Goal: Check status: Check status

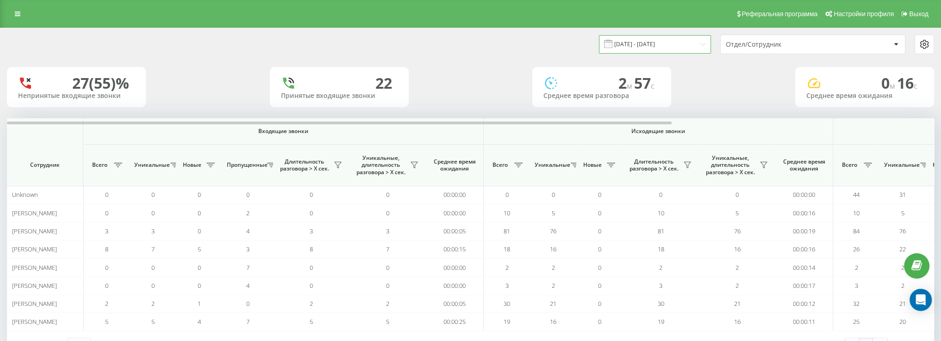
click at [643, 46] on input "[DATE] - [DATE]" at bounding box center [655, 44] width 112 height 18
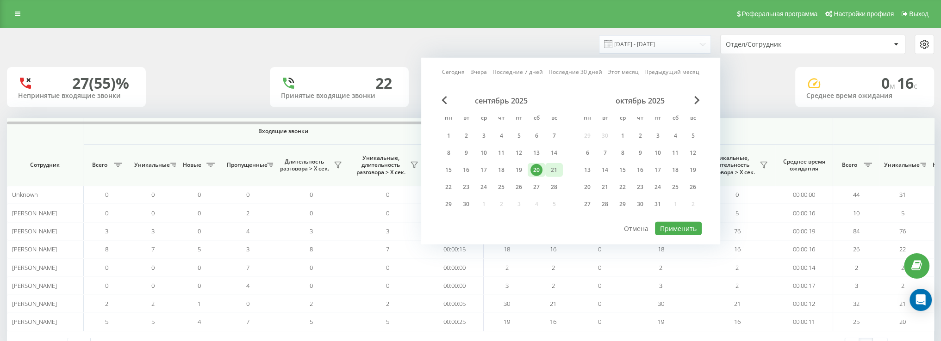
click at [549, 169] on div "21" at bounding box center [554, 170] width 12 height 12
click at [678, 229] on button "Применить" at bounding box center [678, 228] width 47 height 13
type input "[DATE] - [DATE]"
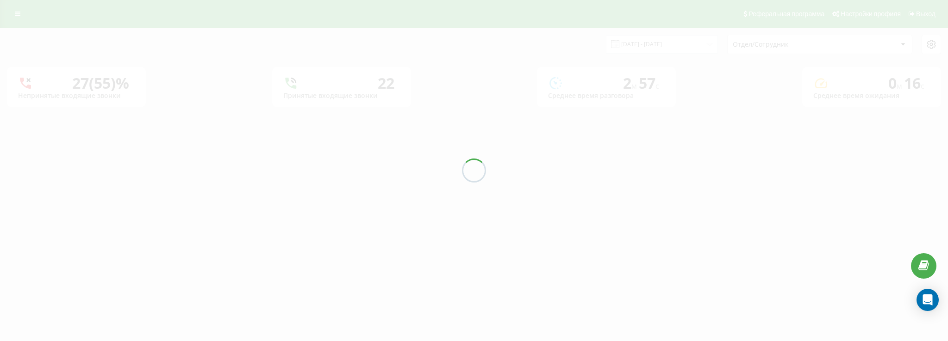
click at [786, 48] on div "[DATE] - [DATE] Отдел/Сотрудник 27 (55)% Непринятые входящие звонки 22 Принятые…" at bounding box center [474, 67] width 934 height 79
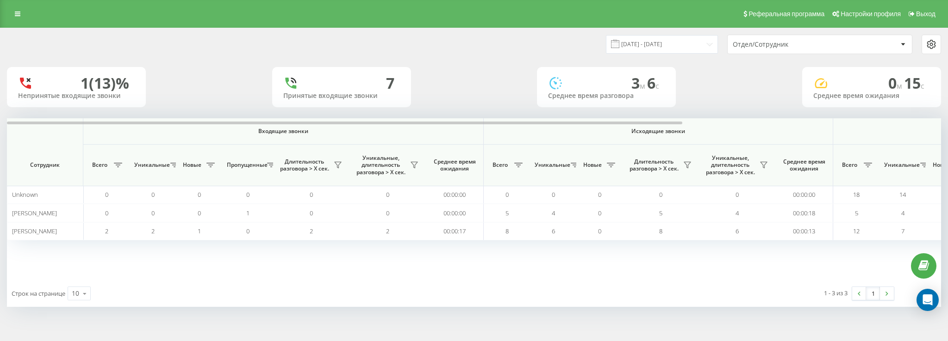
click at [783, 45] on div "Отдел/Сотрудник" at bounding box center [787, 45] width 111 height 8
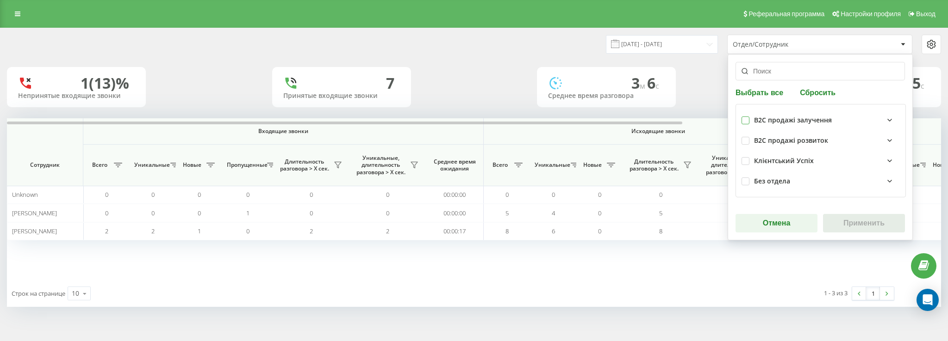
click at [744, 117] on label at bounding box center [745, 117] width 8 height 0
checkbox input "true"
click at [865, 221] on button "Применить" at bounding box center [864, 223] width 82 height 19
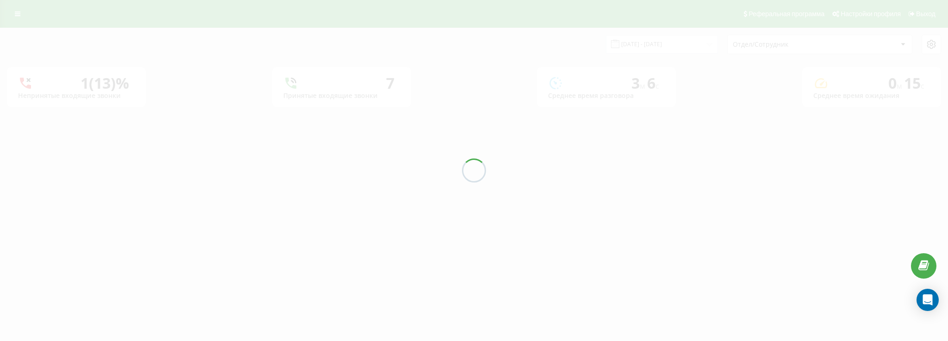
drag, startPoint x: 865, startPoint y: 221, endPoint x: 858, endPoint y: 222, distance: 6.5
click at [865, 222] on div at bounding box center [474, 170] width 948 height 341
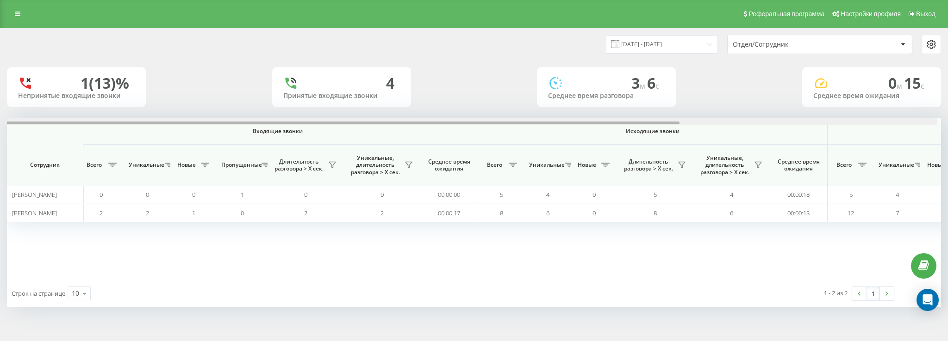
scroll to position [0, 357]
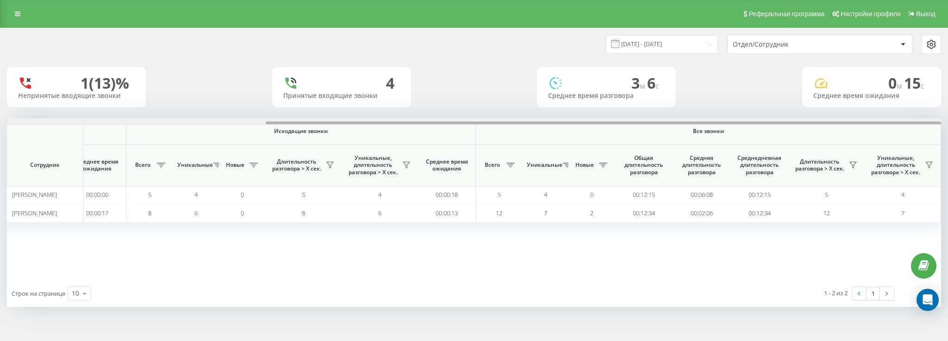
drag, startPoint x: 626, startPoint y: 122, endPoint x: 946, endPoint y: 121, distance: 320.2
click at [940, 121] on div "[DATE] - [DATE] Отдел/Сотрудник 1 (13)% Непринятые входящие звонки 4 Принятые в…" at bounding box center [474, 177] width 948 height 298
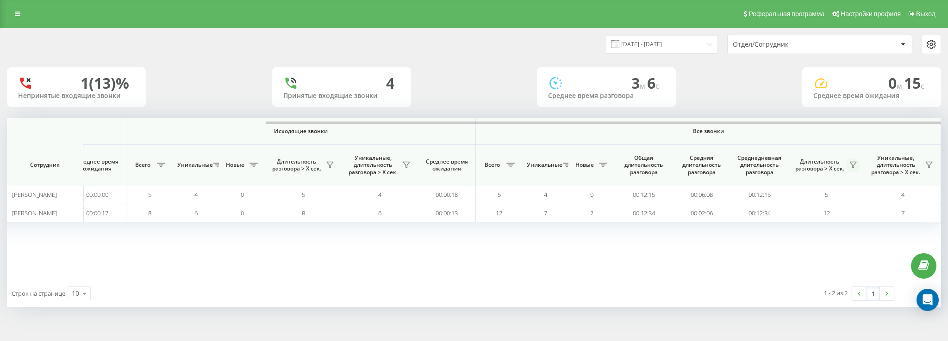
click at [853, 165] on icon at bounding box center [852, 164] width 7 height 7
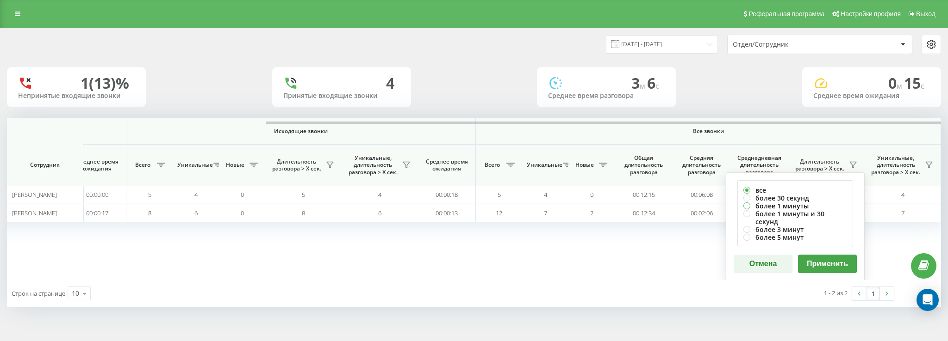
click at [797, 205] on label "более 1 минуты" at bounding box center [795, 206] width 104 height 8
radio input "true"
click at [822, 255] on button "Применить" at bounding box center [827, 264] width 59 height 19
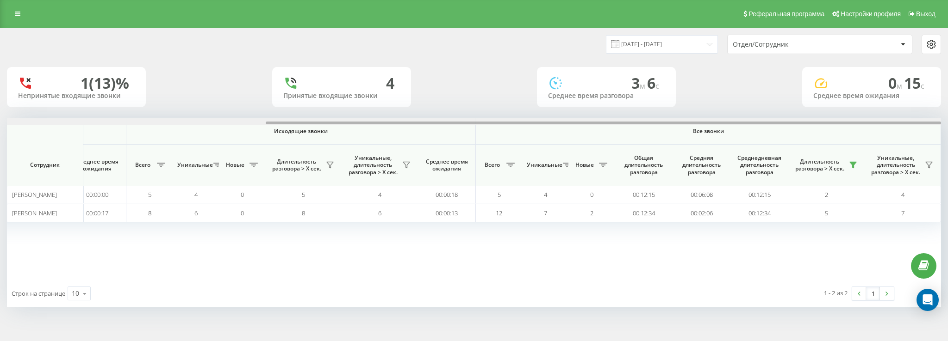
drag, startPoint x: 514, startPoint y: 123, endPoint x: 947, endPoint y: 123, distance: 433.5
click at [940, 123] on div "[DATE] - [DATE] Отдел/Сотрудник 1 (13)% Непринятые входящие звонки 4 Принятые в…" at bounding box center [474, 177] width 948 height 298
